Goal: Navigation & Orientation: Find specific page/section

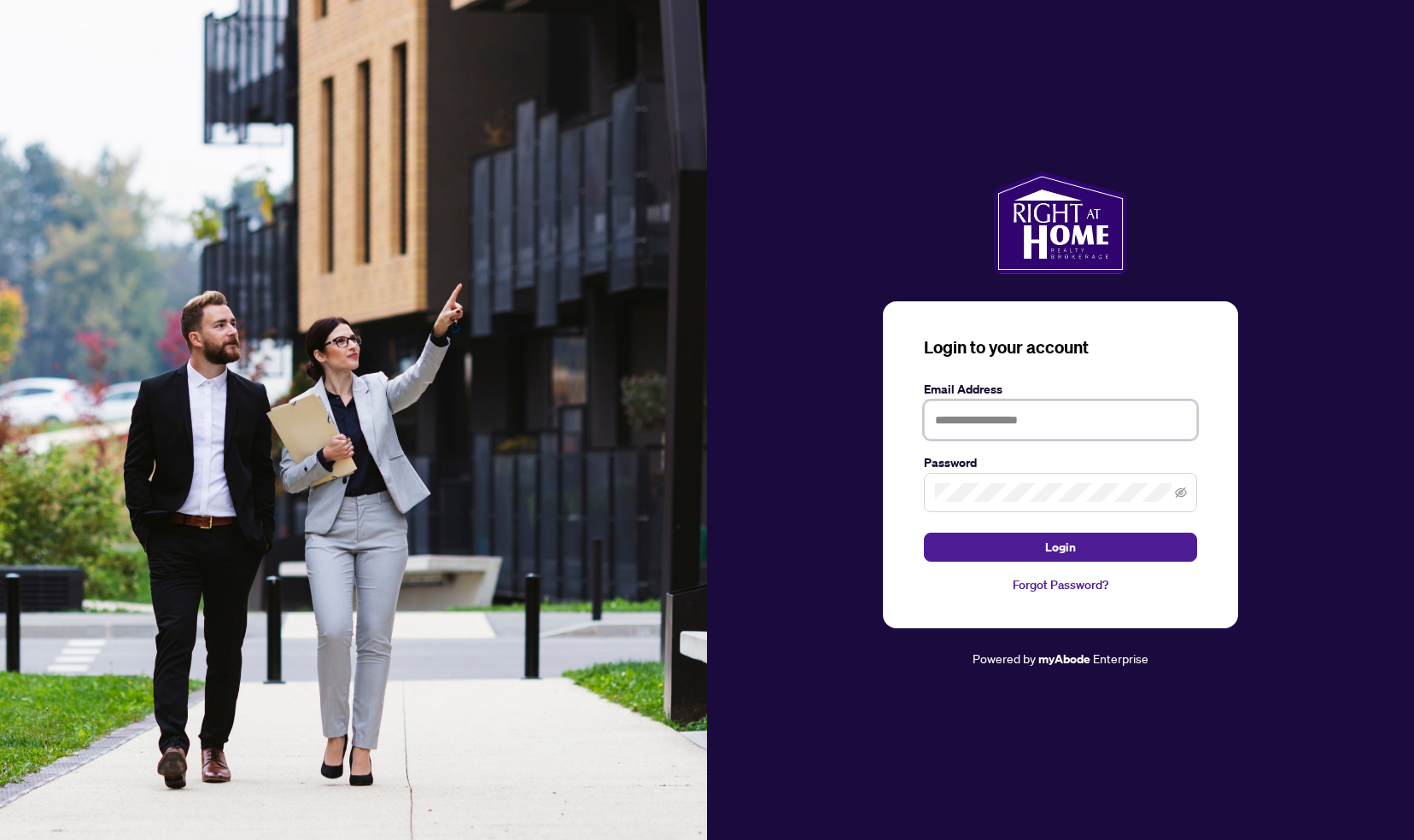
click at [947, 410] on input "text" at bounding box center [1060, 420] width 273 height 39
type input "**********"
click at [924, 533] on button "Login" at bounding box center [1060, 548] width 273 height 29
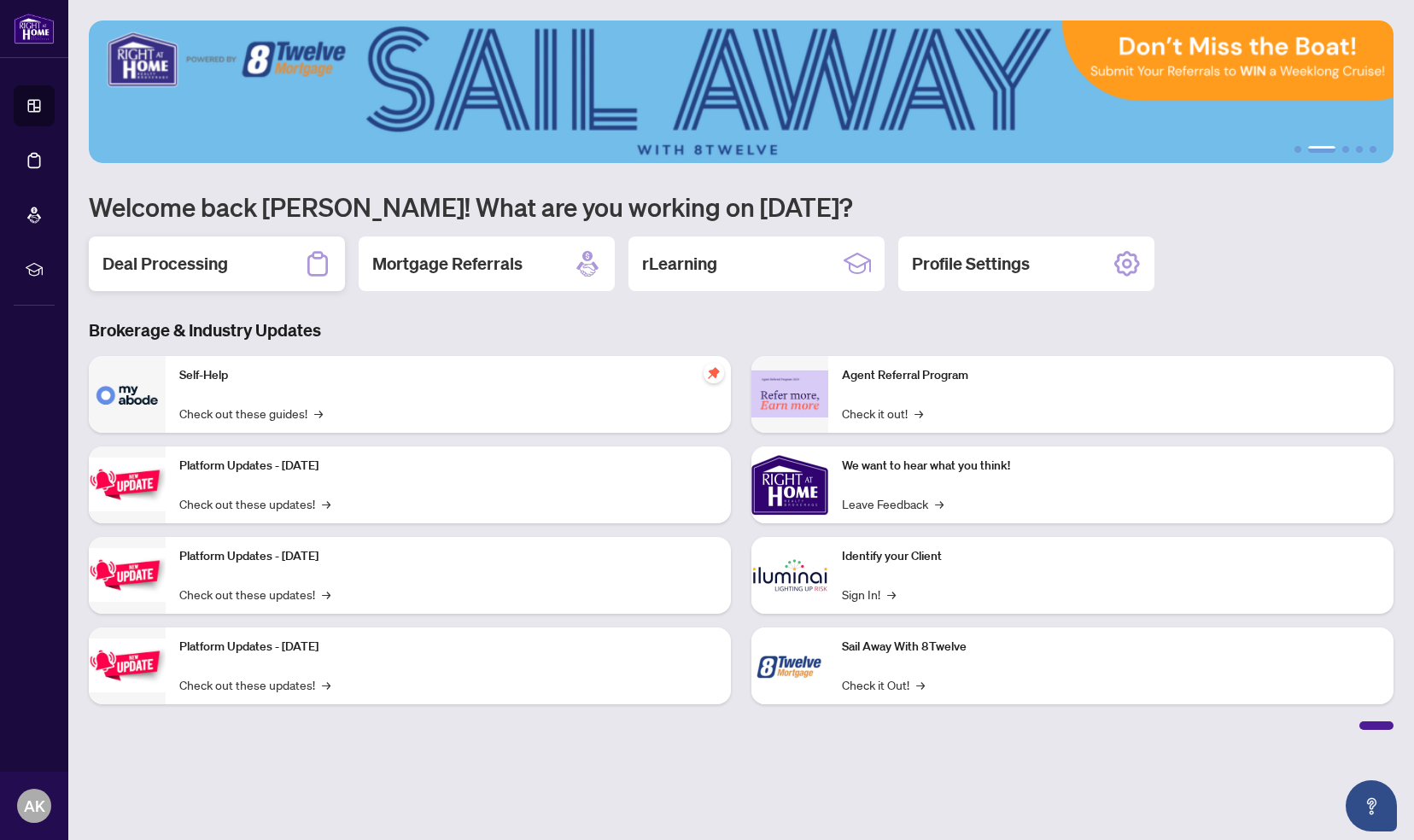
click at [198, 270] on h2 "Deal Processing" at bounding box center [165, 264] width 125 height 23
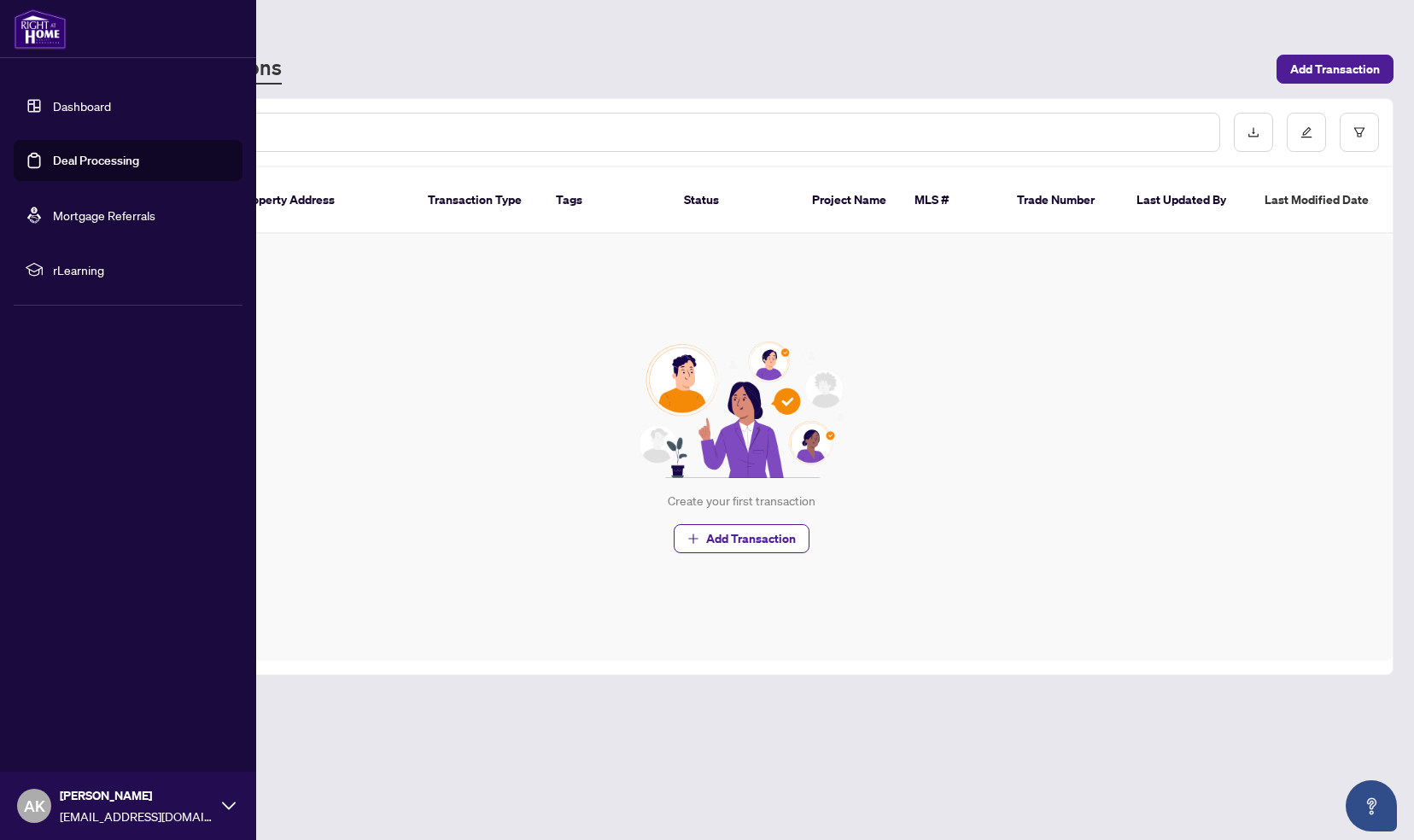
click at [44, 23] on img at bounding box center [40, 29] width 53 height 41
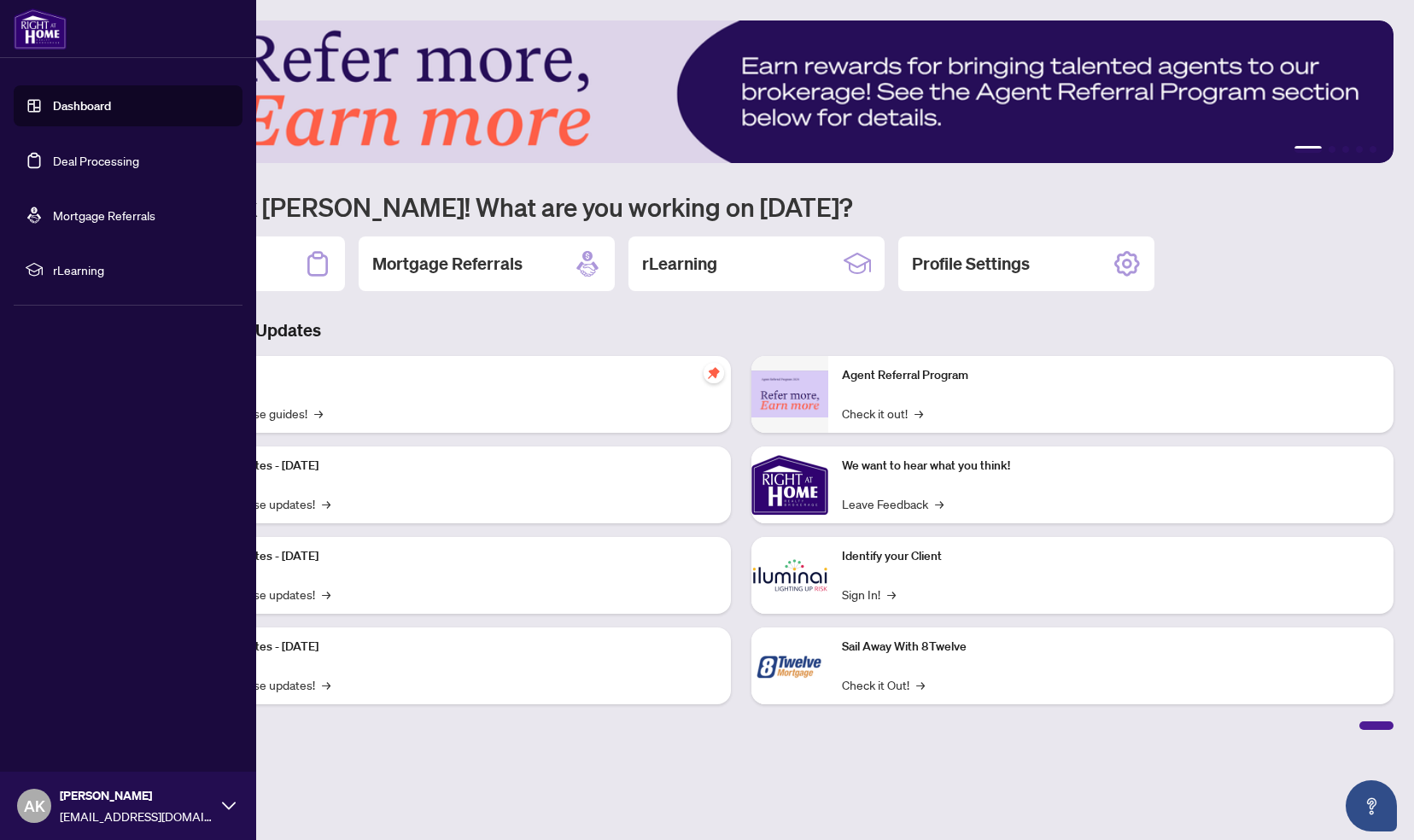
click at [104, 157] on link "Deal Processing" at bounding box center [96, 160] width 86 height 16
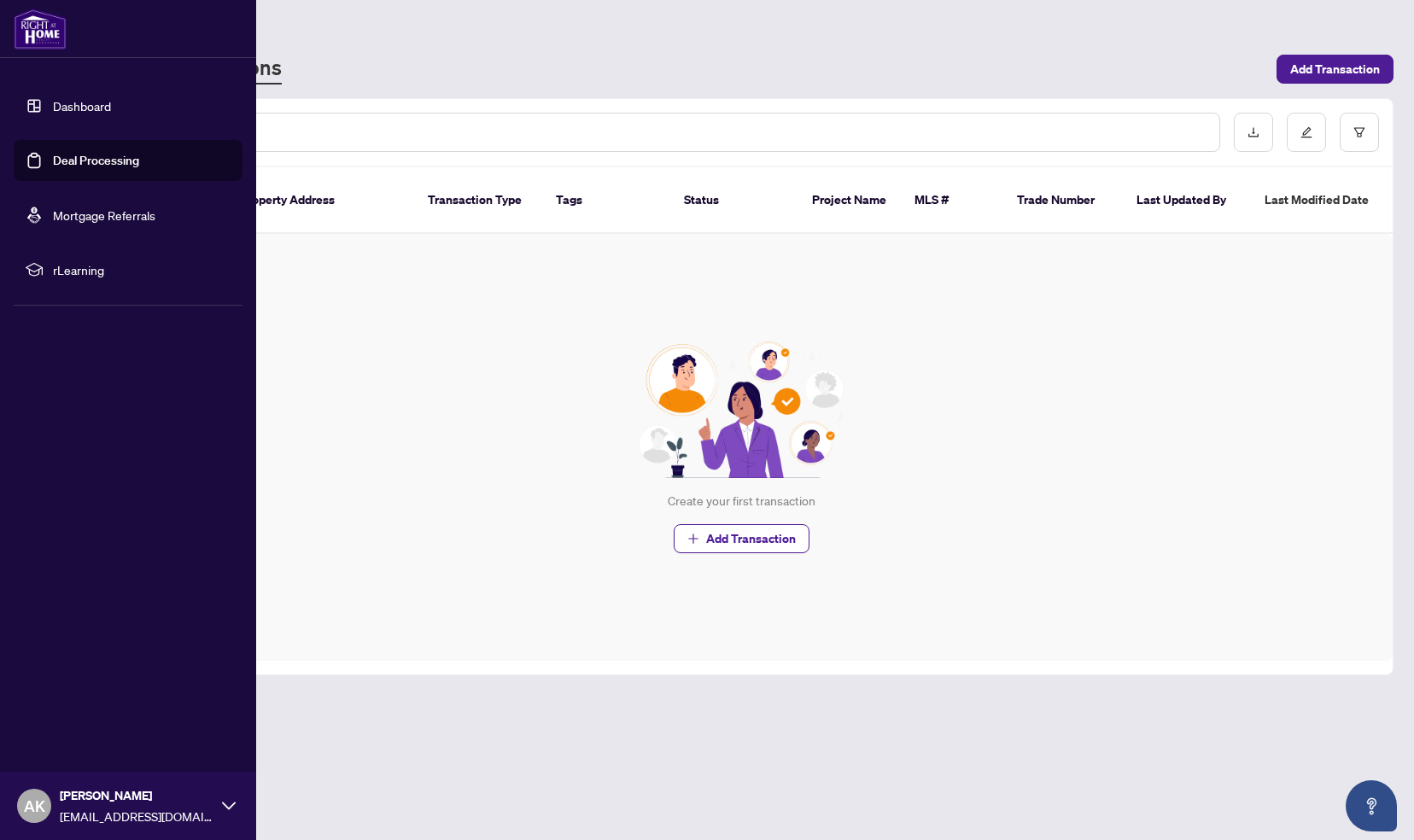
click at [96, 219] on link "Mortgage Referrals" at bounding box center [104, 215] width 103 height 16
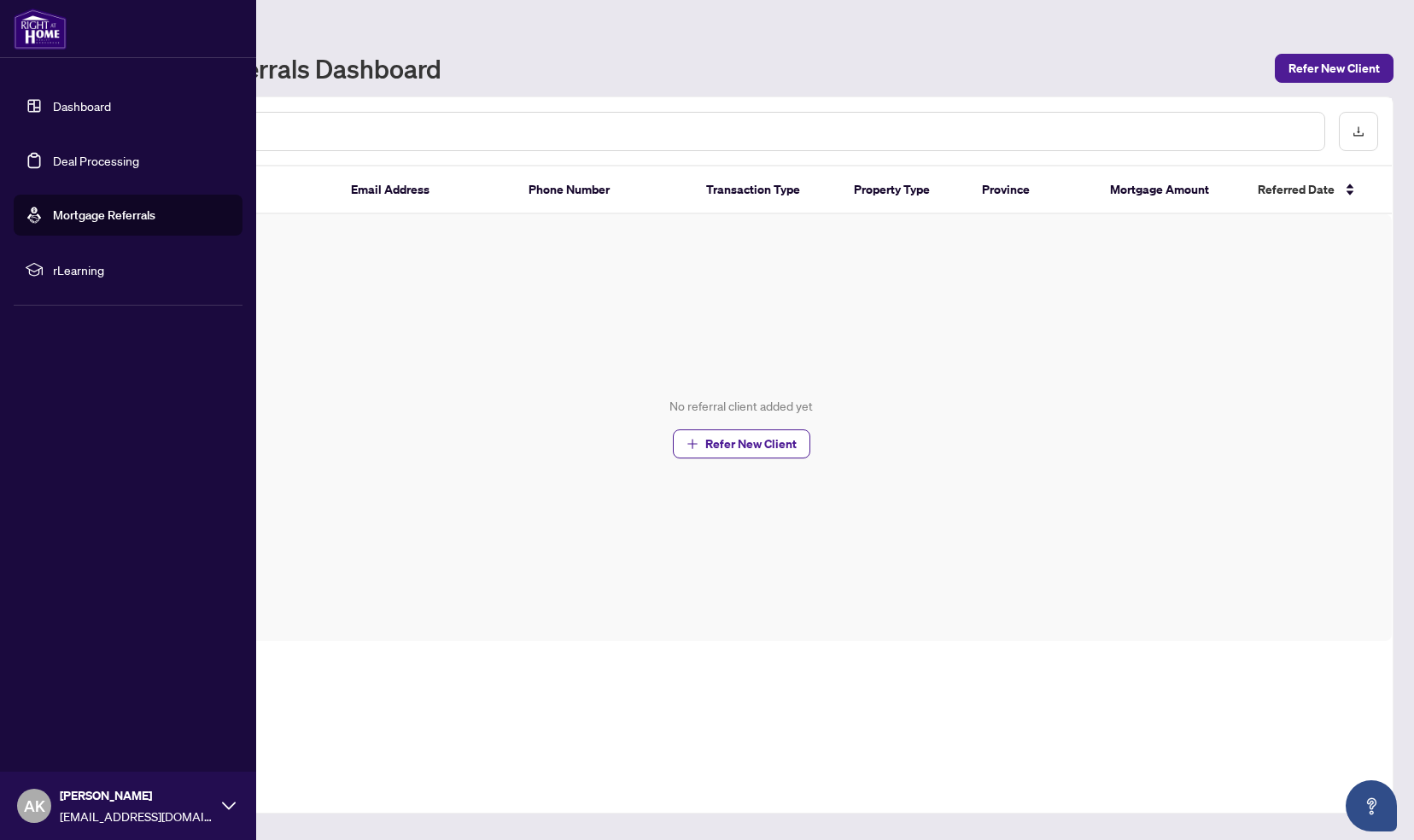
click at [91, 272] on span "rLearning" at bounding box center [142, 269] width 178 height 19
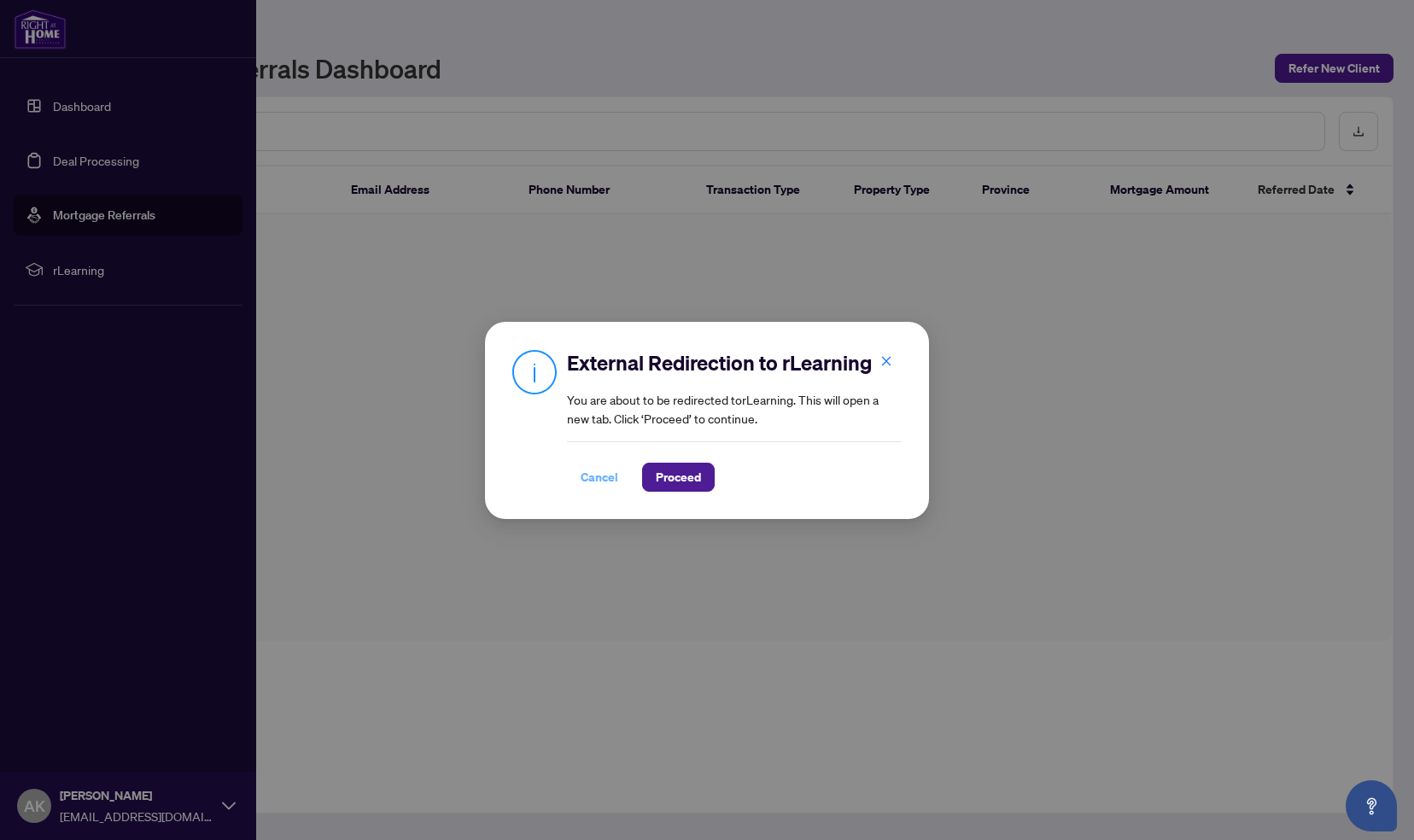
click at [610, 482] on span "Cancel" at bounding box center [599, 477] width 37 height 27
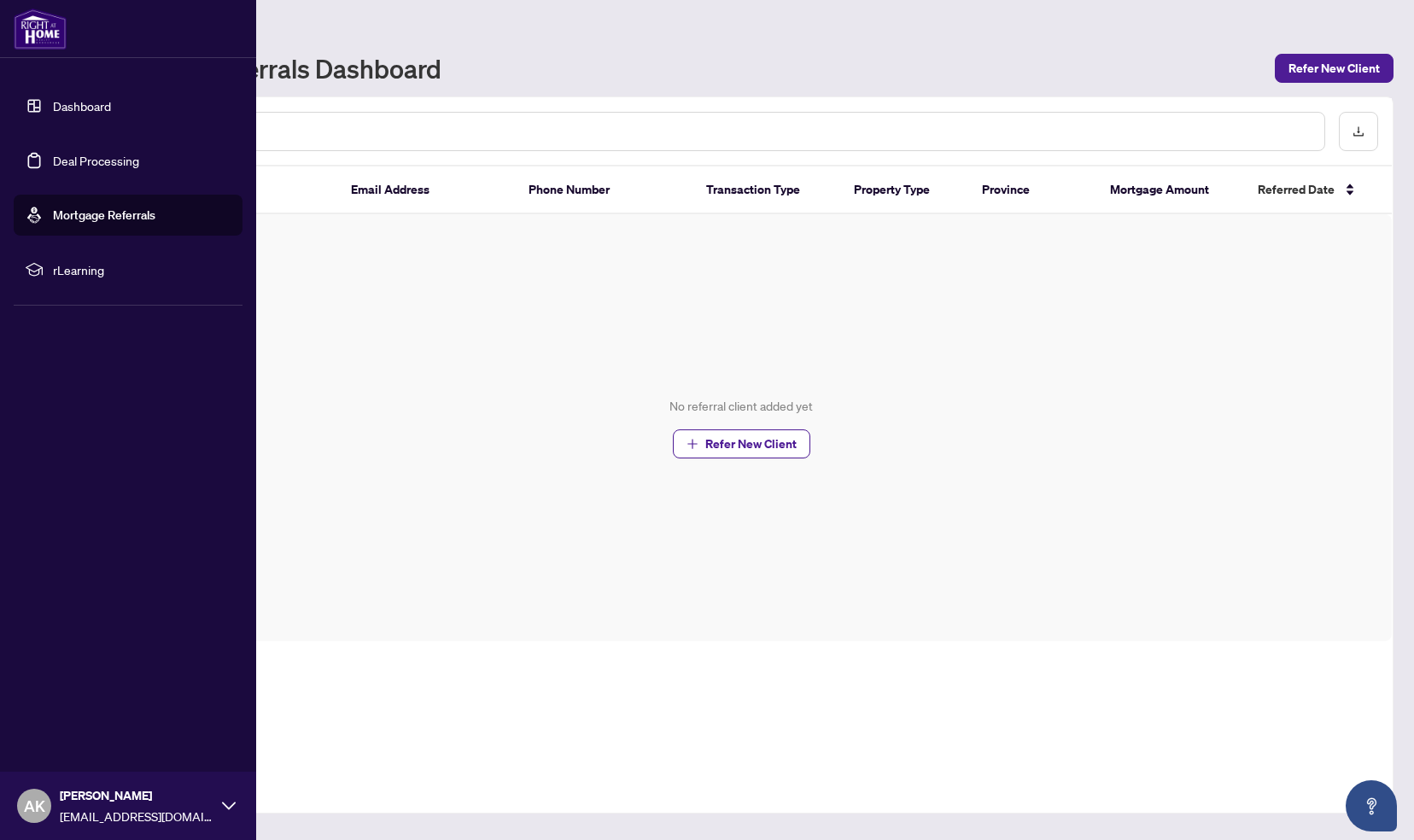
click at [111, 102] on link "Dashboard" at bounding box center [81, 106] width 58 height 16
